Goal: Information Seeking & Learning: Learn about a topic

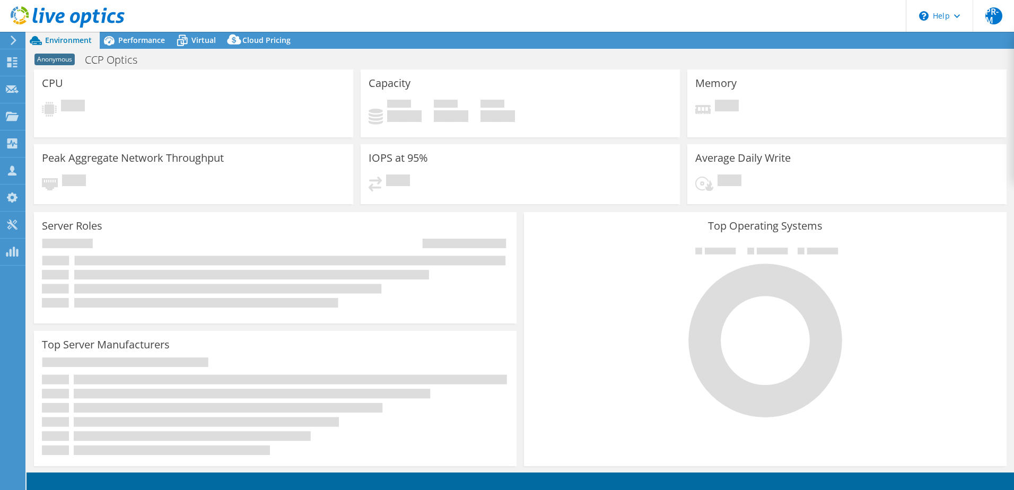
select select "USD"
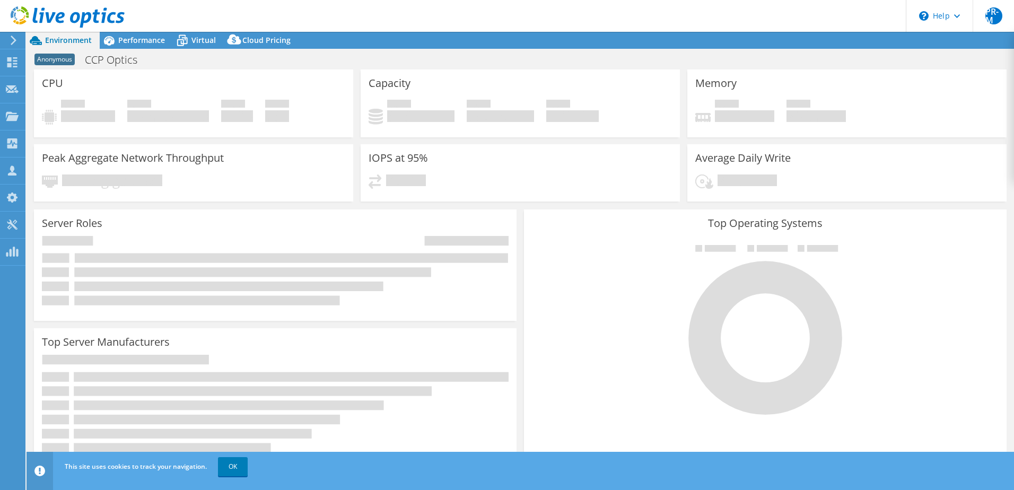
drag, startPoint x: 33, startPoint y: 0, endPoint x: 303, endPoint y: 15, distance: 270.8
click at [303, 15] on header "PR-M Partner Team Member [PERSON_NAME] - [PERSON_NAME] [PERSON_NAME][EMAIL_ADDR…" at bounding box center [507, 16] width 1014 height 32
click at [559, 264] on div at bounding box center [765, 329] width 467 height 179
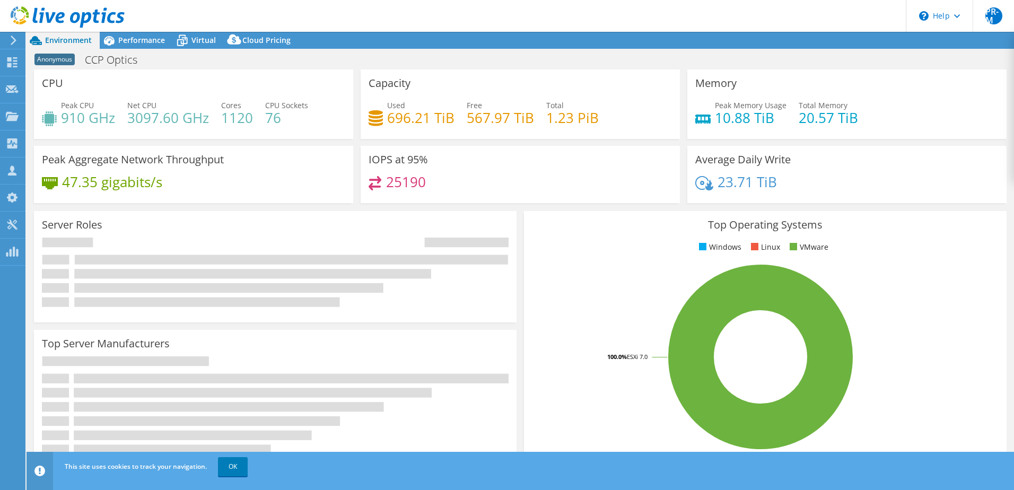
select select "USD"
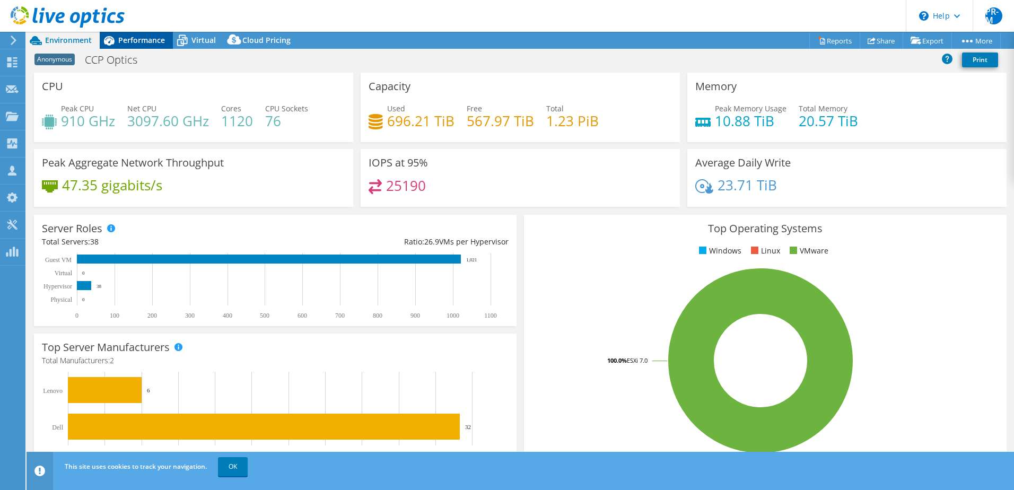
click at [128, 40] on span "Performance" at bounding box center [141, 40] width 47 height 10
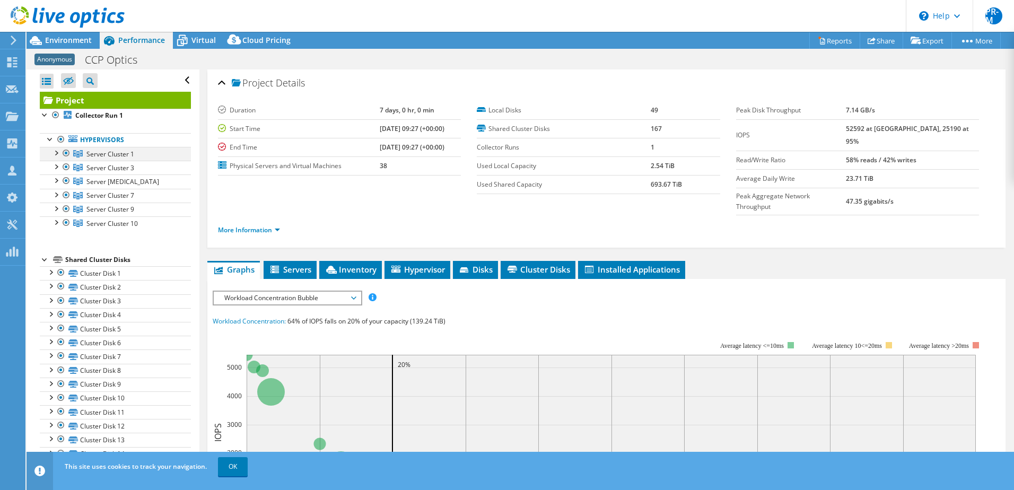
click at [57, 153] on div at bounding box center [55, 152] width 11 height 11
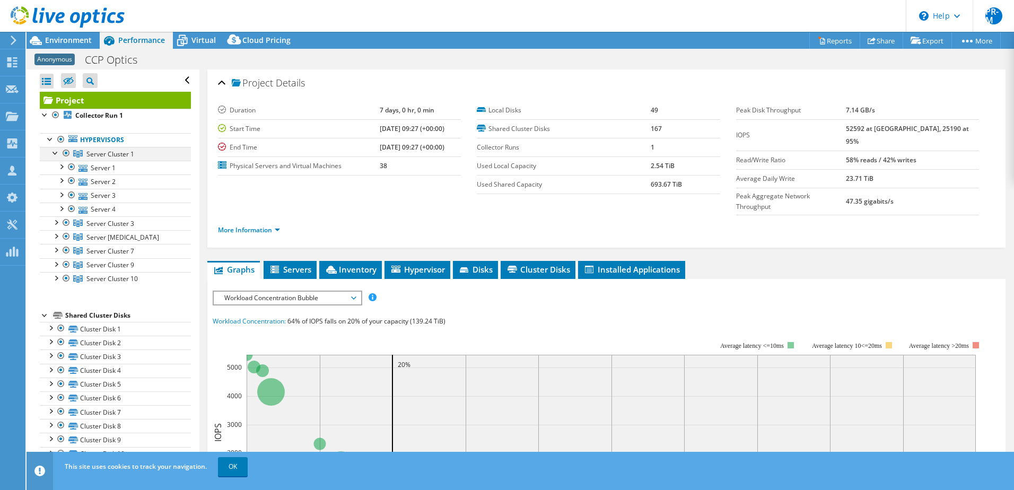
click at [57, 153] on div at bounding box center [55, 152] width 11 height 11
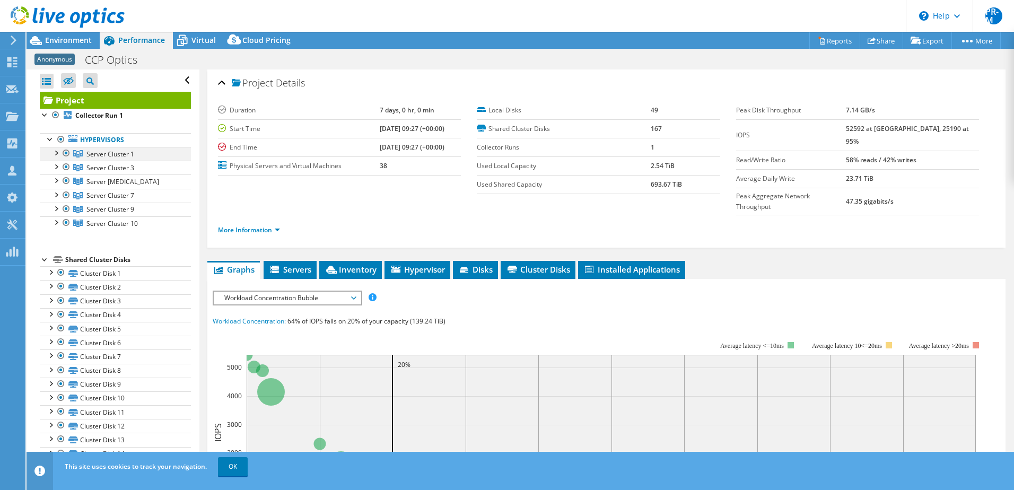
click at [57, 152] on div at bounding box center [55, 152] width 11 height 11
